Goal: Task Accomplishment & Management: Manage account settings

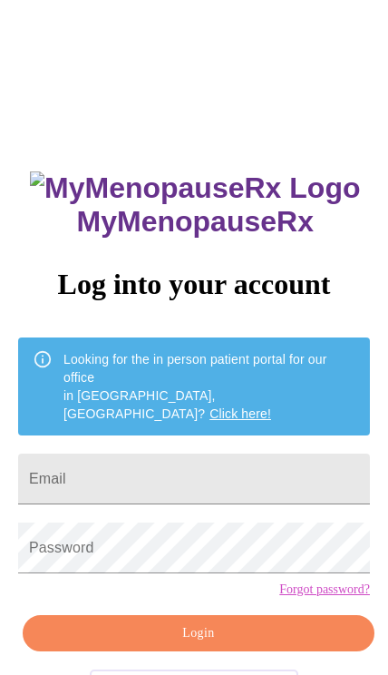
click at [241, 454] on input "Email" at bounding box center [194, 479] width 352 height 51
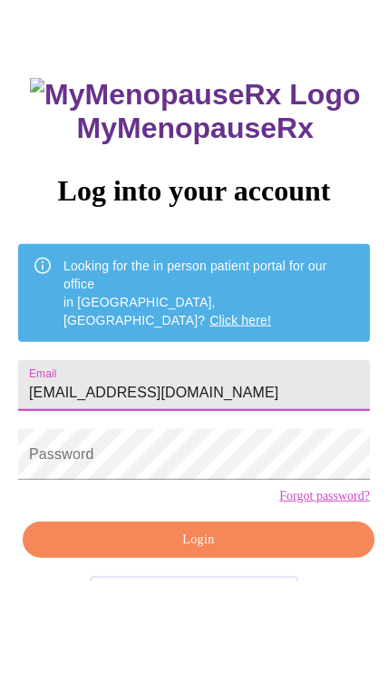
type input "Lorimarsh66@gmail.com"
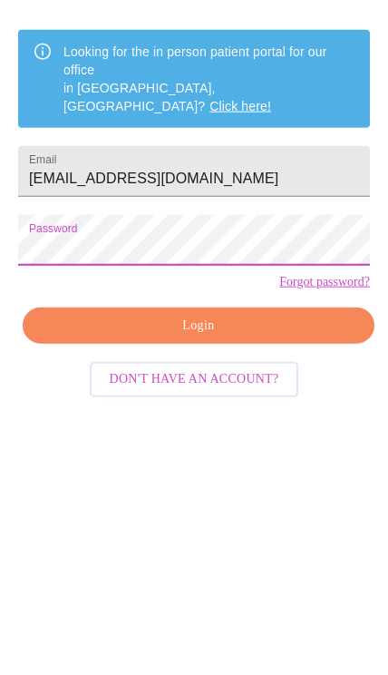
click at [313, 523] on button "Login" at bounding box center [199, 541] width 352 height 37
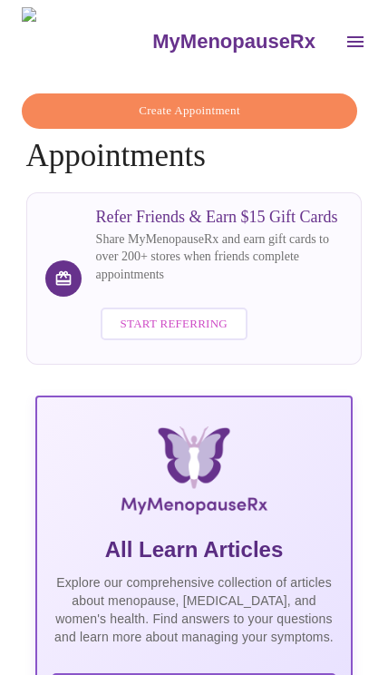
click at [347, 36] on icon "open drawer" at bounding box center [355, 41] width 16 height 11
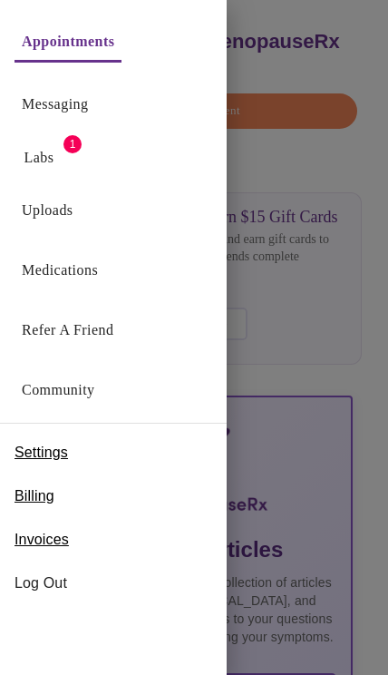
click at [98, 271] on link "Medications" at bounding box center [60, 270] width 76 height 25
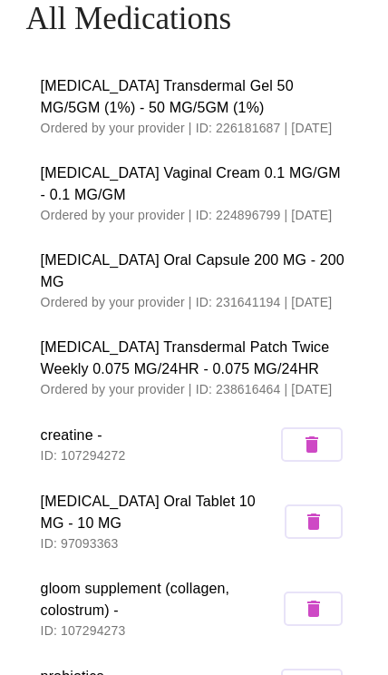
scroll to position [96, 0]
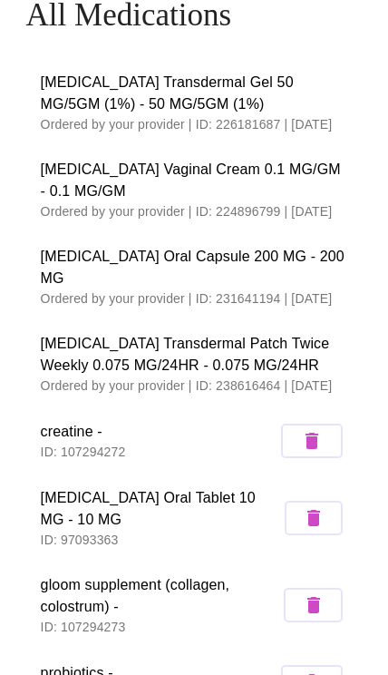
click at [322, 337] on span "Estradiol Transdermal Patch Twice Weekly 0.075 MG/24HR - 0.075 MG/24HR" at bounding box center [195, 355] width 308 height 44
click at [317, 333] on span "Estradiol Transdermal Patch Twice Weekly 0.075 MG/24HR - 0.075 MG/24HR" at bounding box center [195, 355] width 308 height 44
click at [140, 376] on p "Ordered by your provider | ID: 238616464 | 09/08/2025" at bounding box center [195, 385] width 308 height 18
click at [197, 333] on span "Estradiol Transdermal Patch Twice Weekly 0.075 MG/24HR - 0.075 MG/24HR" at bounding box center [195, 355] width 308 height 44
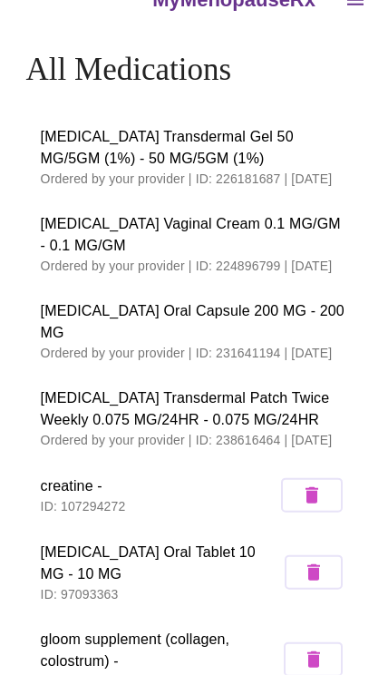
scroll to position [0, 0]
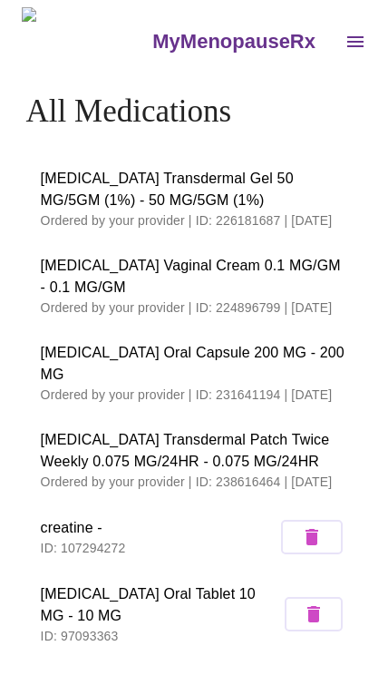
click at [345, 40] on icon "open drawer" at bounding box center [356, 42] width 22 height 22
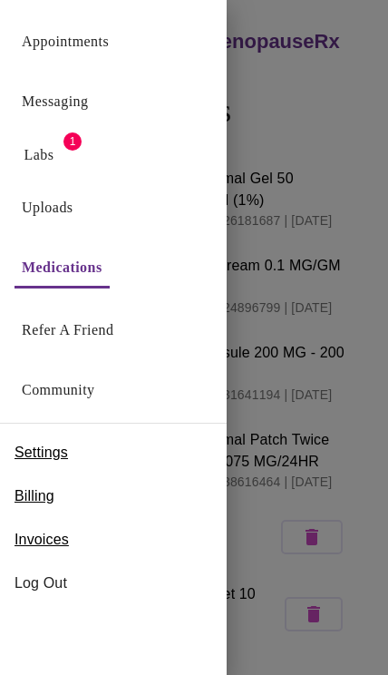
click at [62, 94] on link "Messaging" at bounding box center [55, 101] width 66 height 25
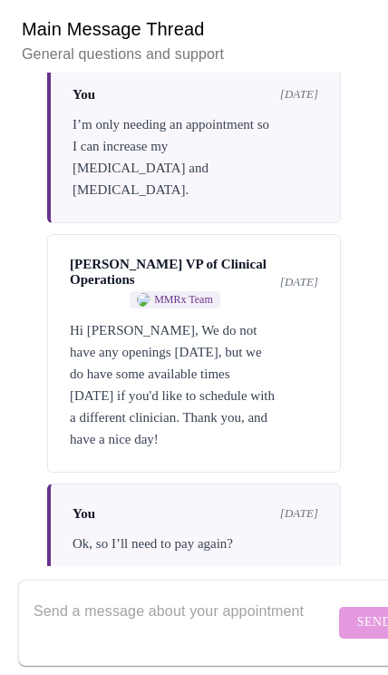
scroll to position [10724, 0]
